Goal: Find specific page/section: Find specific page/section

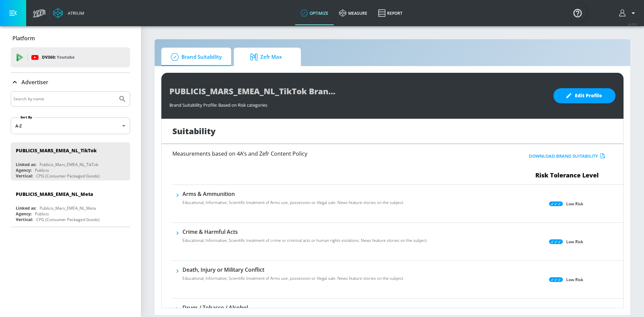
click at [262, 59] on span "Zefr Max" at bounding box center [266, 57] width 51 height 16
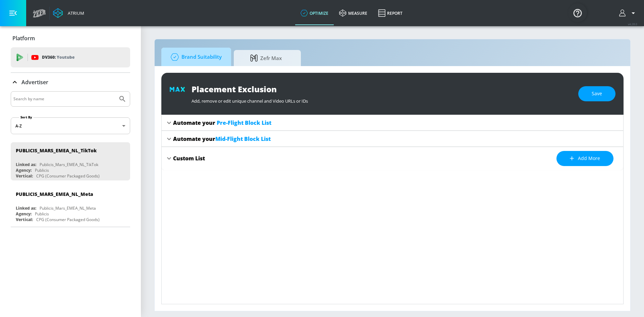
click at [199, 54] on span "Brand Suitability" at bounding box center [195, 57] width 54 height 16
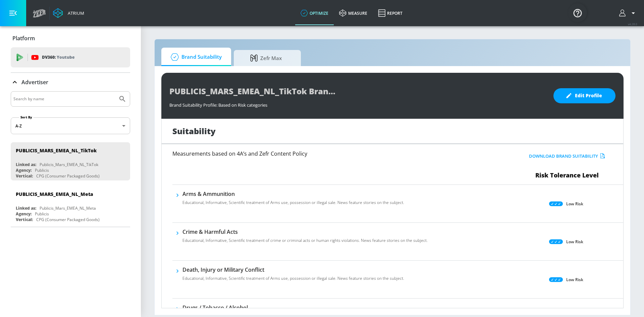
click at [14, 81] on icon at bounding box center [15, 82] width 8 height 8
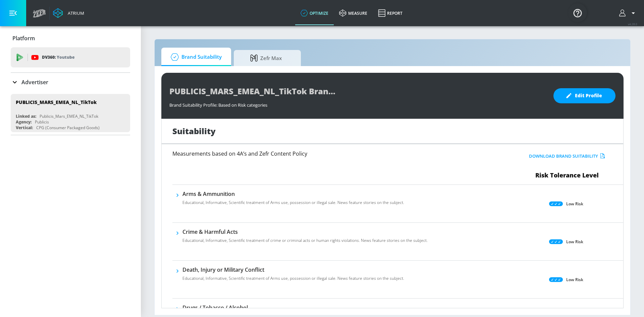
click at [6, 12] on button "button" at bounding box center [13, 13] width 26 height 26
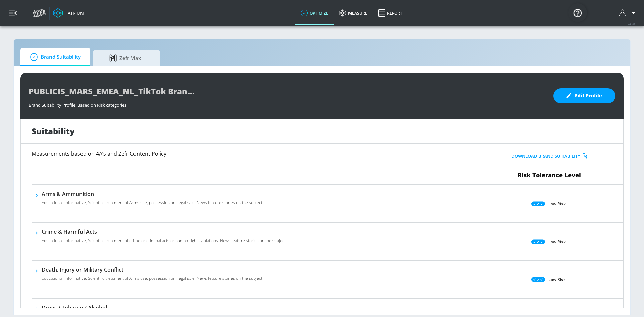
click at [6, 12] on button "button" at bounding box center [13, 13] width 26 height 26
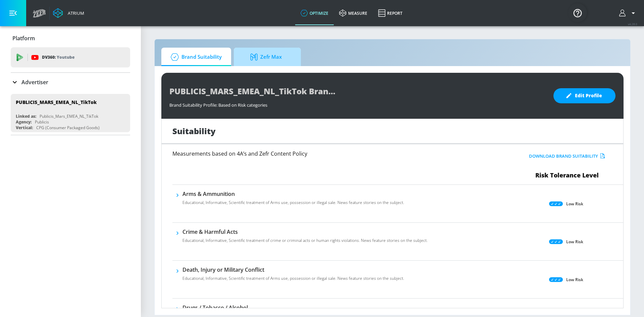
click at [259, 58] on icon at bounding box center [255, 56] width 10 height 7
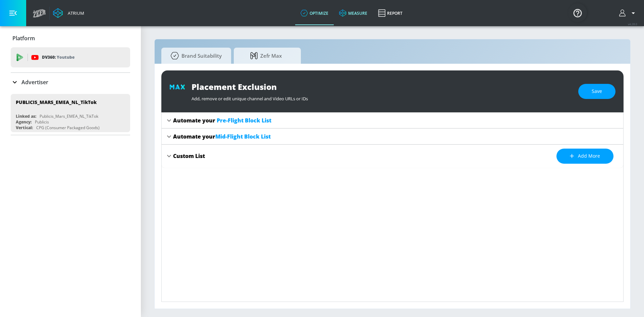
click at [356, 11] on link "measure" at bounding box center [353, 13] width 39 height 24
